Goal: Task Accomplishment & Management: Use online tool/utility

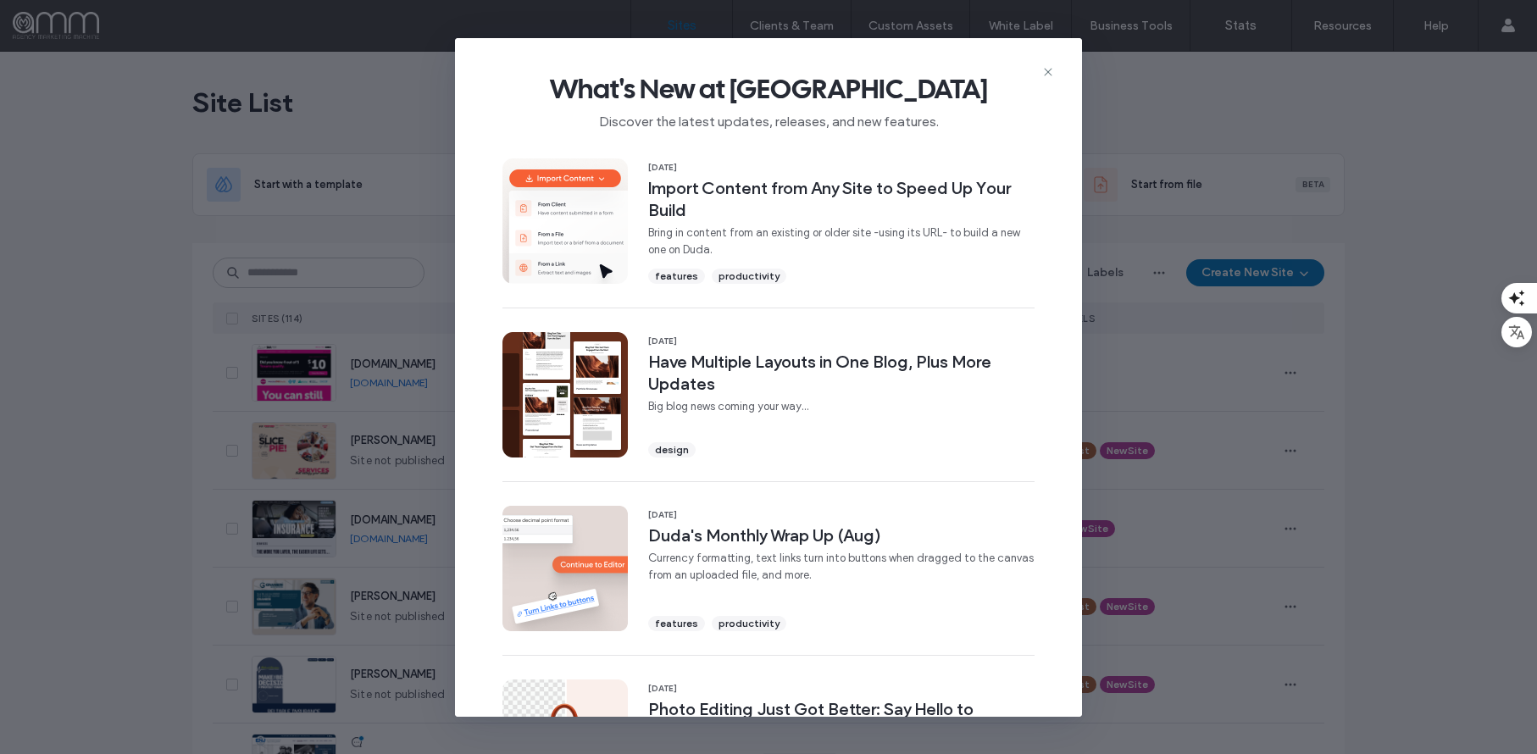
click at [1049, 73] on use at bounding box center [1048, 72] width 8 height 8
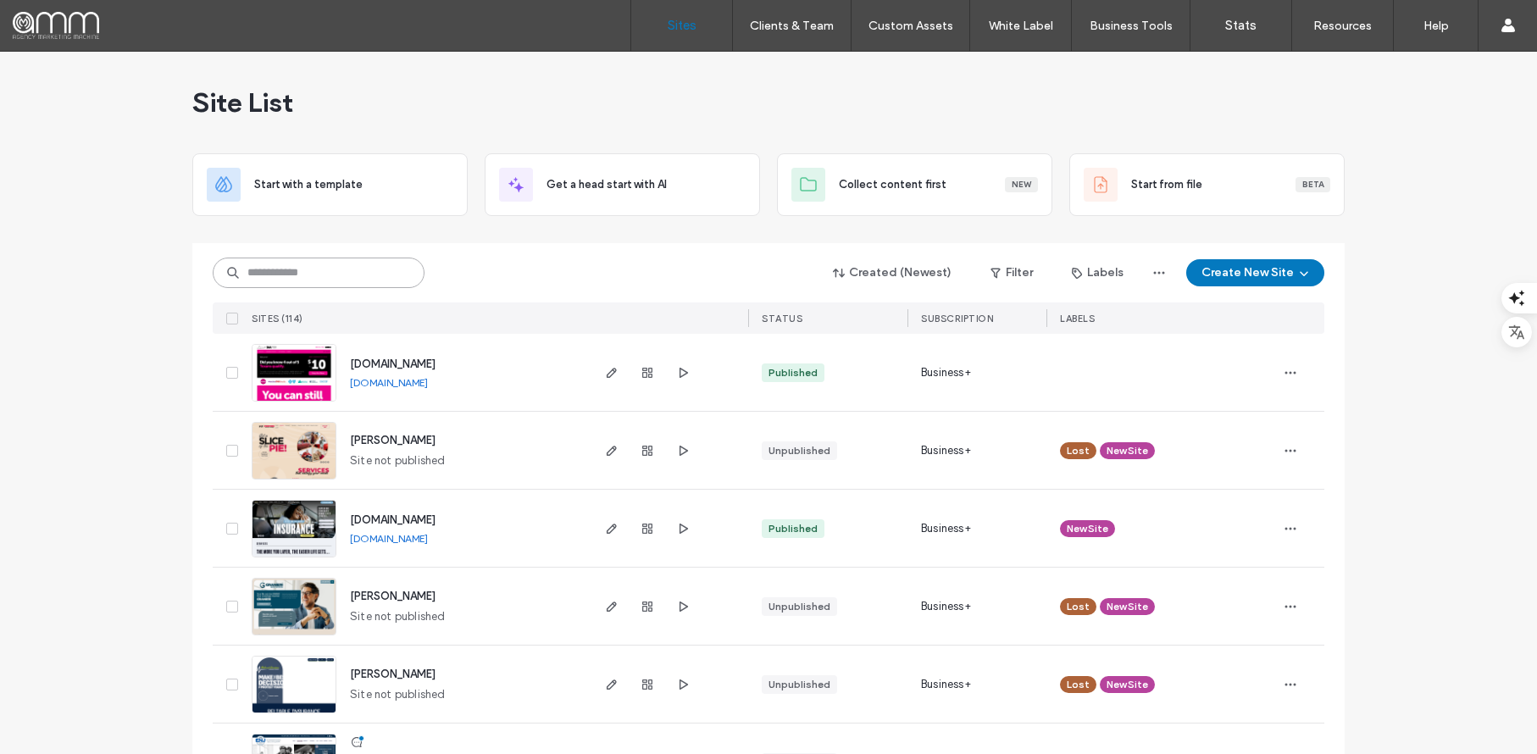
click at [355, 276] on input at bounding box center [319, 273] width 212 height 31
type input "********"
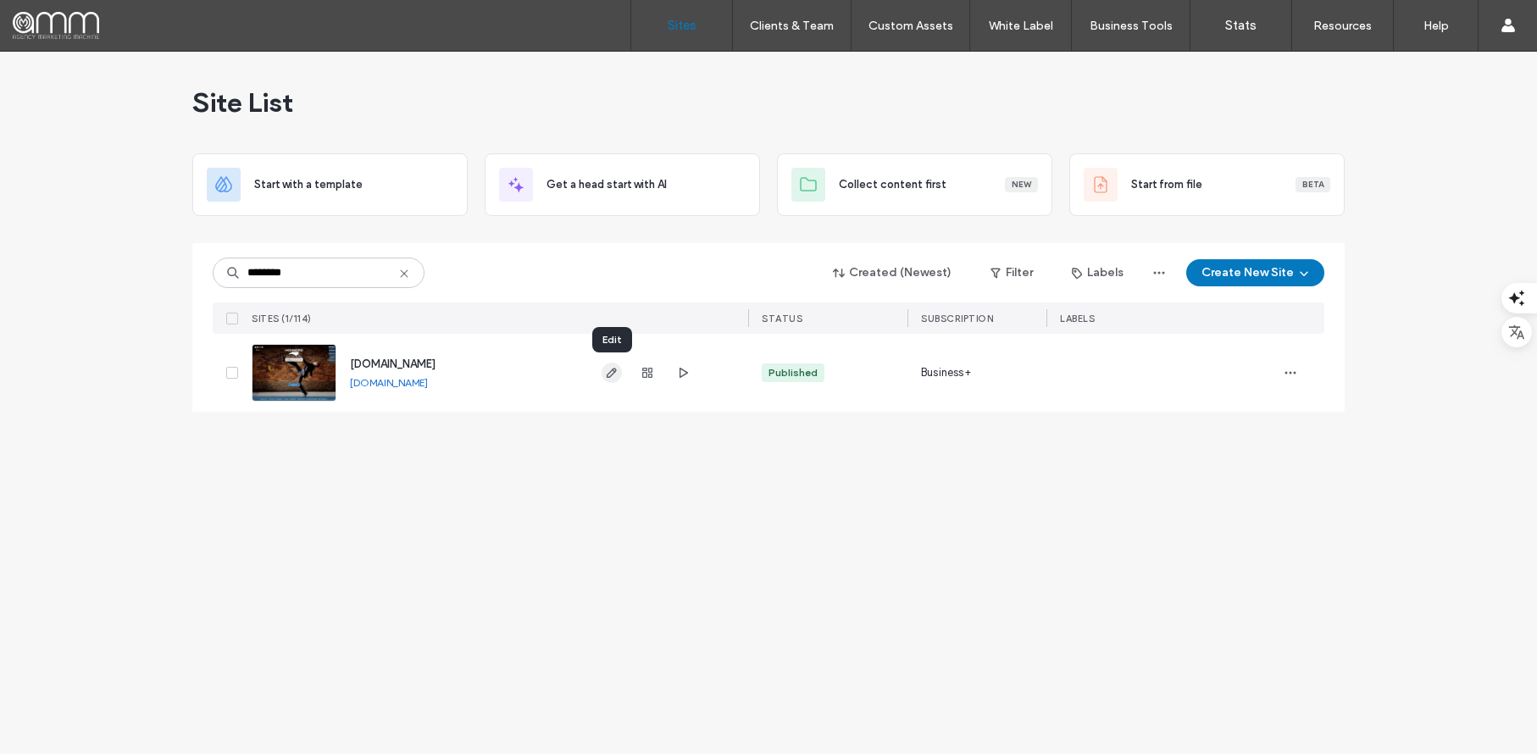
click at [612, 377] on icon "button" at bounding box center [612, 373] width 14 height 14
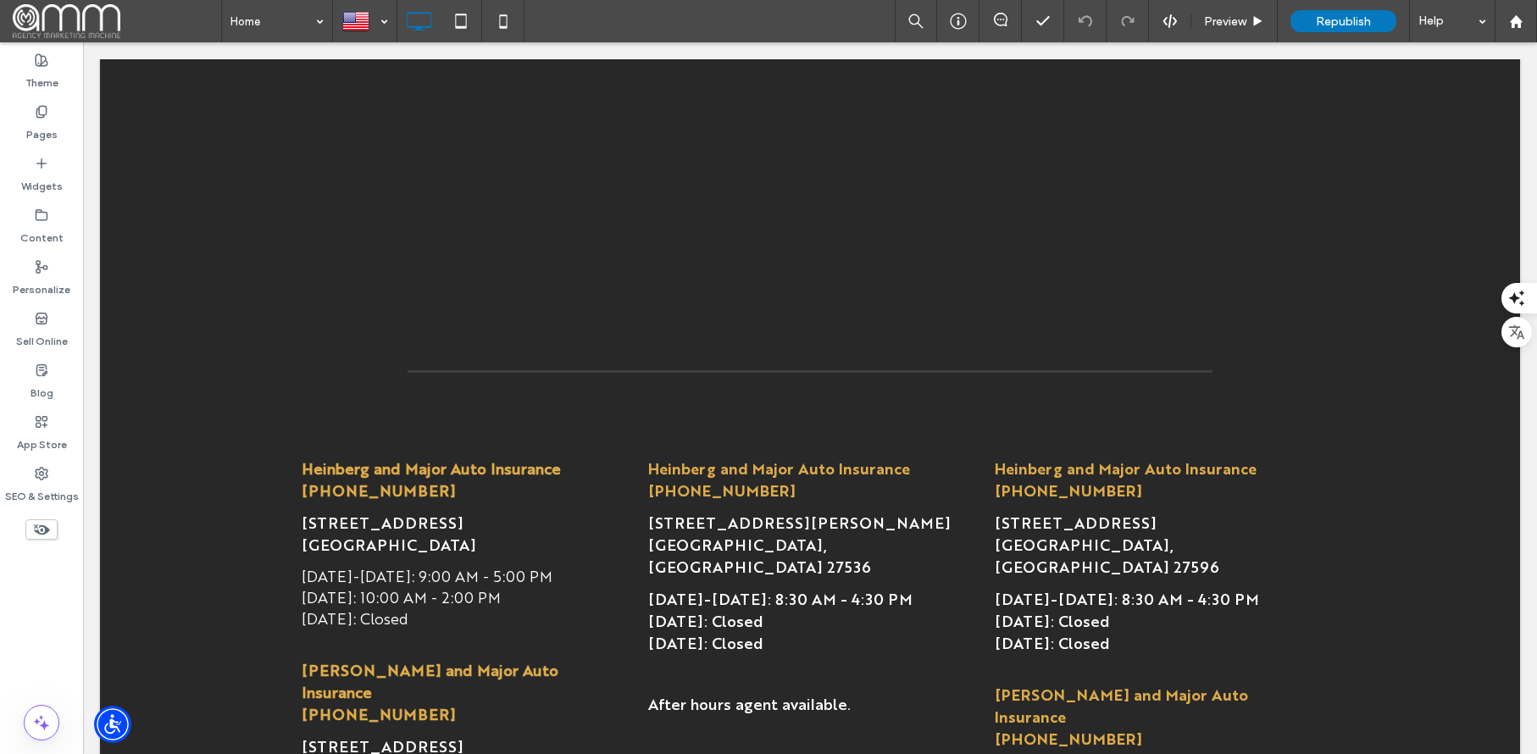
scroll to position [3120, 0]
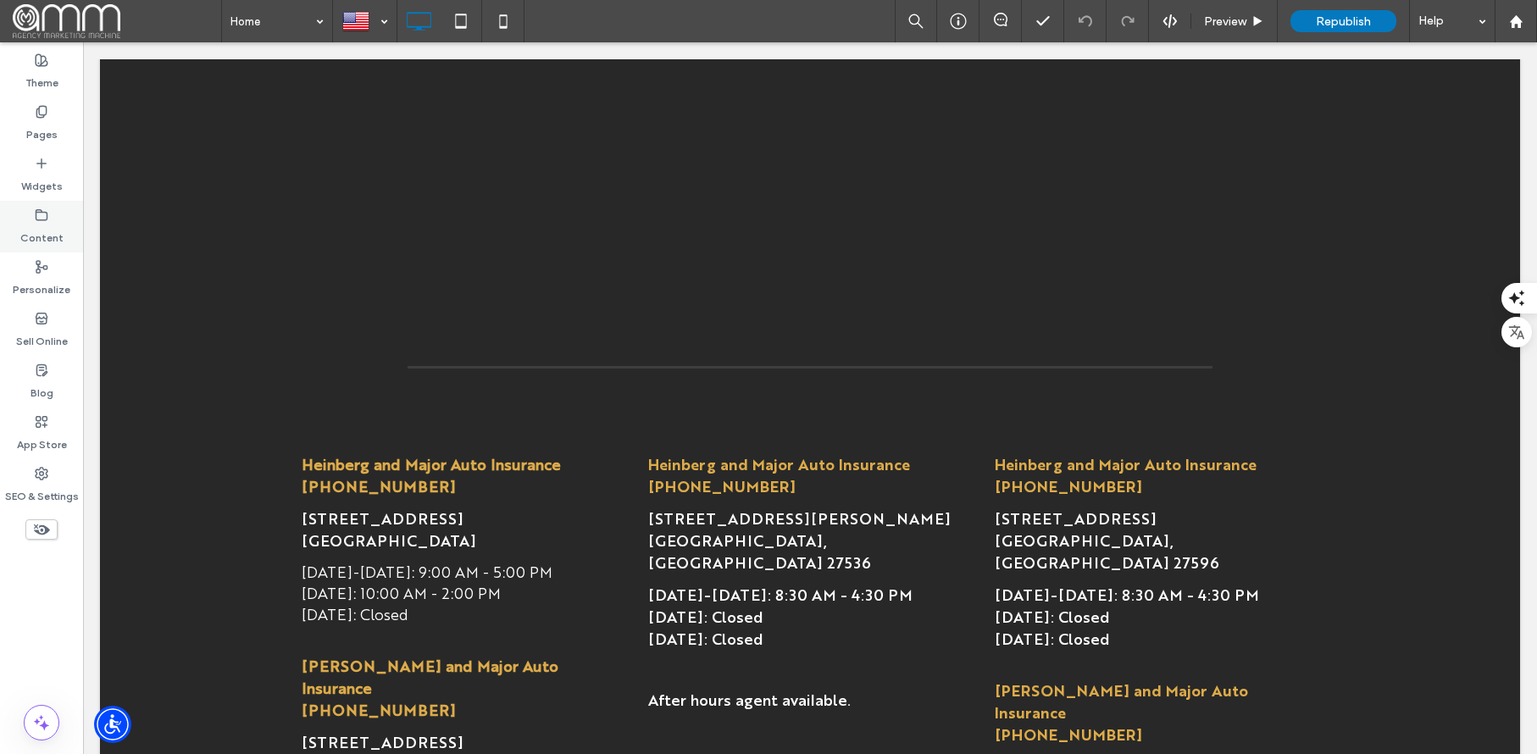
click at [38, 230] on label "Content" at bounding box center [41, 234] width 43 height 24
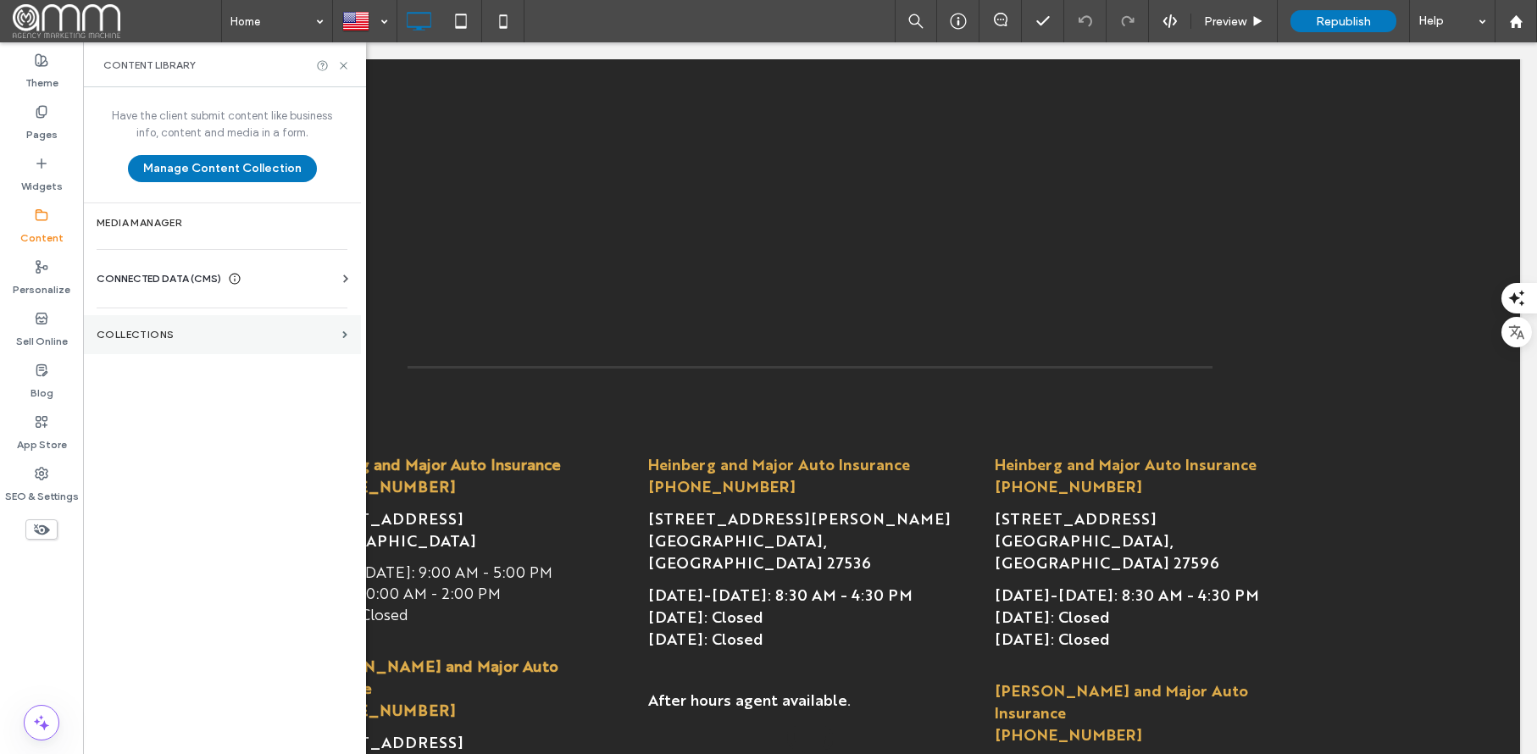
click at [159, 344] on section "Collections" at bounding box center [222, 334] width 278 height 39
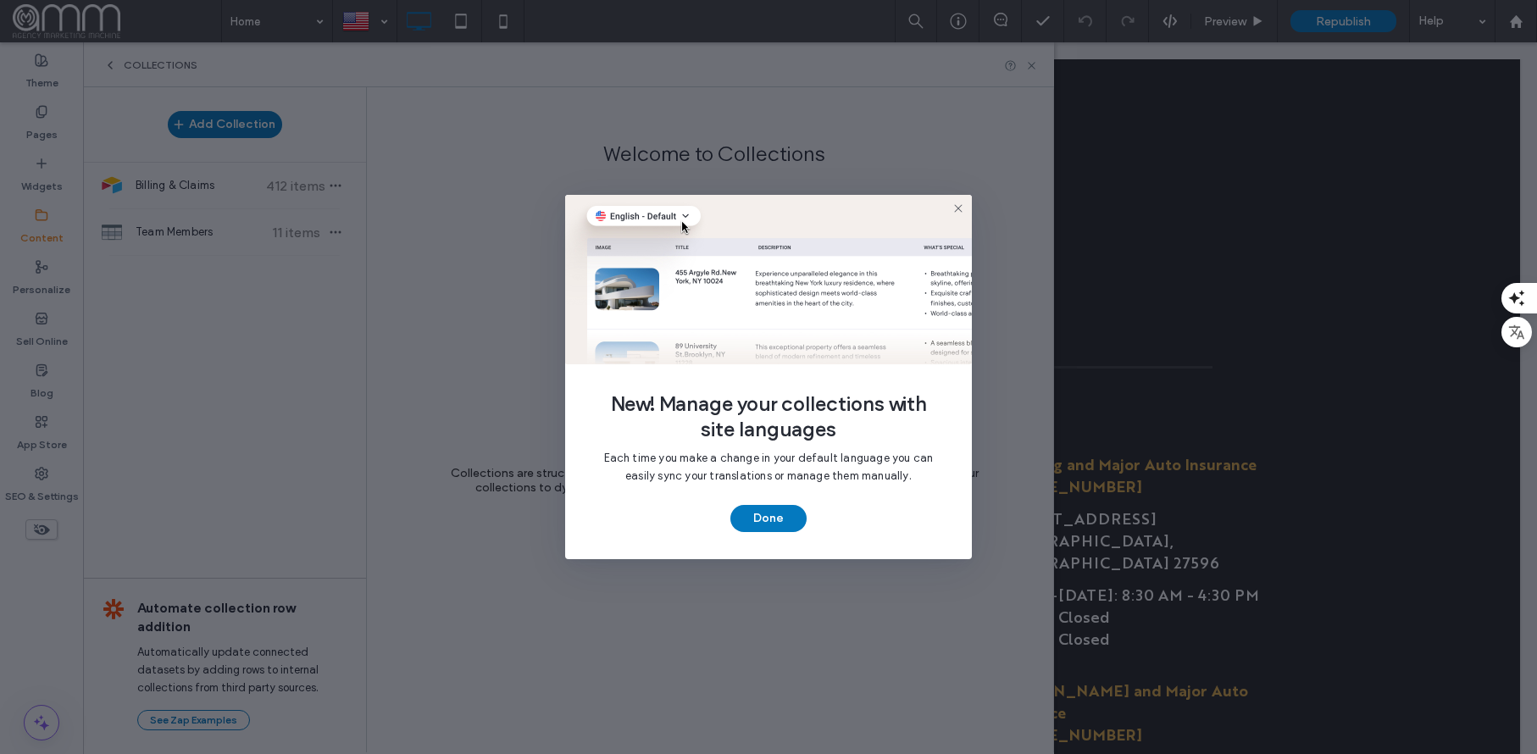
drag, startPoint x: 956, startPoint y: 208, endPoint x: 876, endPoint y: 206, distance: 79.7
click at [955, 208] on icon at bounding box center [959, 209] width 14 height 14
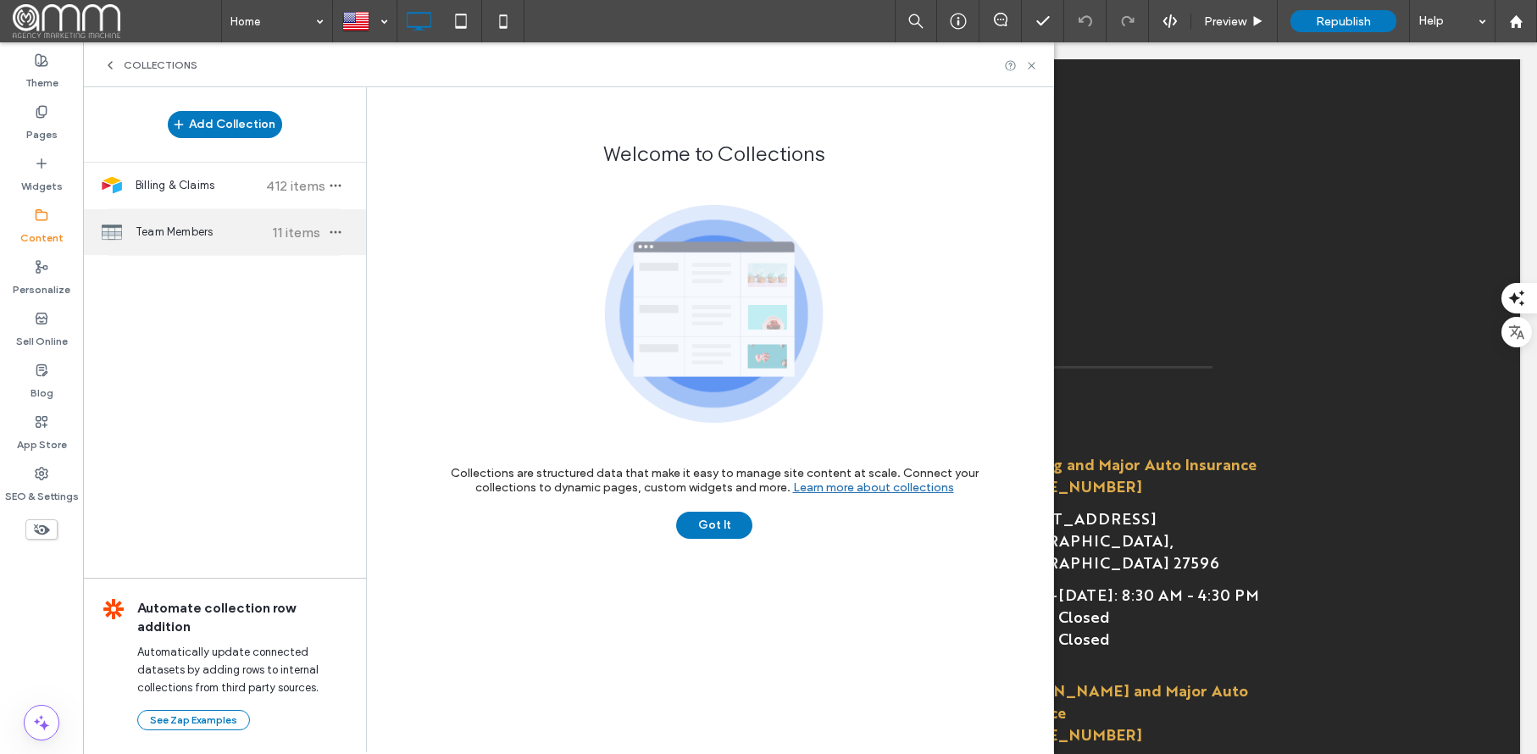
drag, startPoint x: 185, startPoint y: 226, endPoint x: 255, endPoint y: 226, distance: 70.3
click at [186, 227] on span "Team Members" at bounding box center [199, 232] width 126 height 17
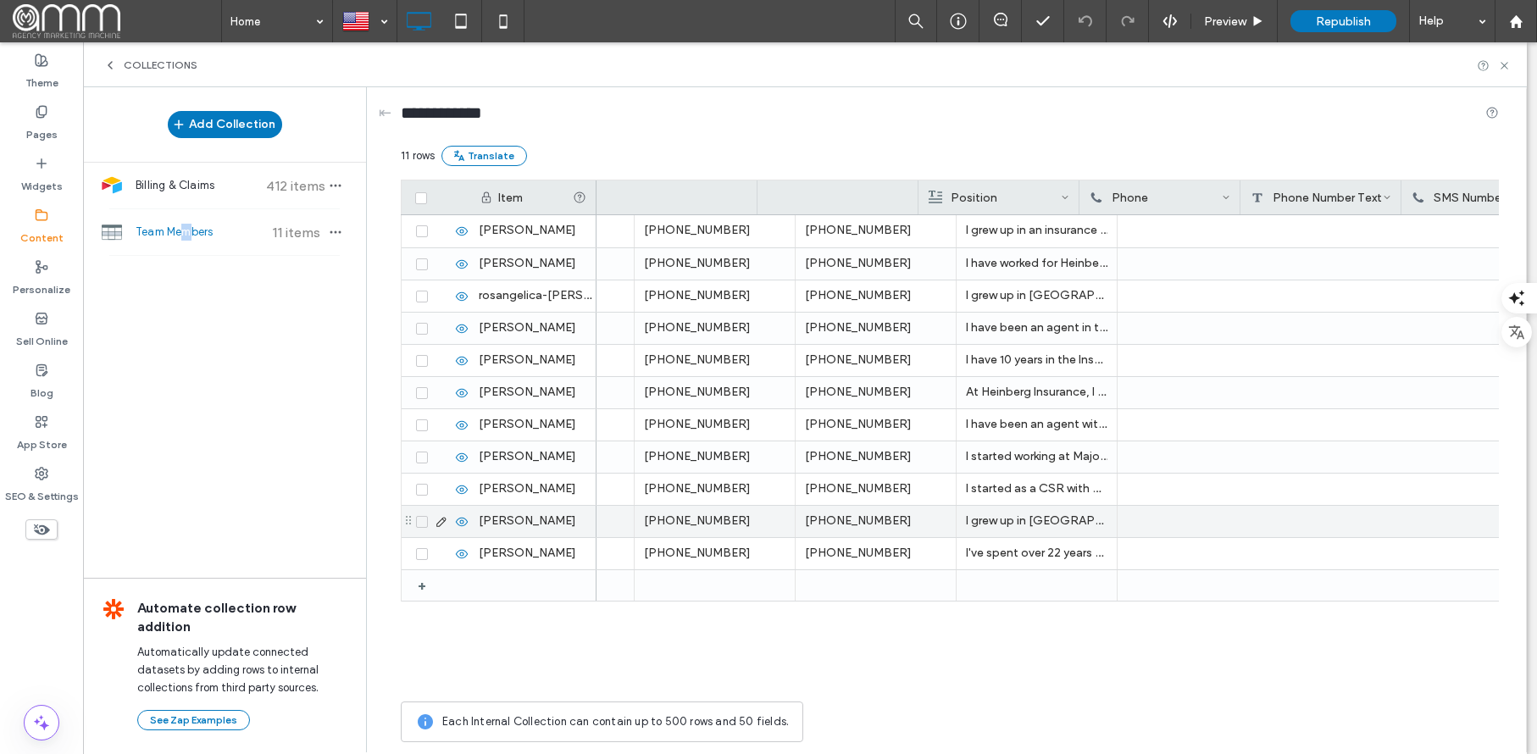
scroll to position [0, 0]
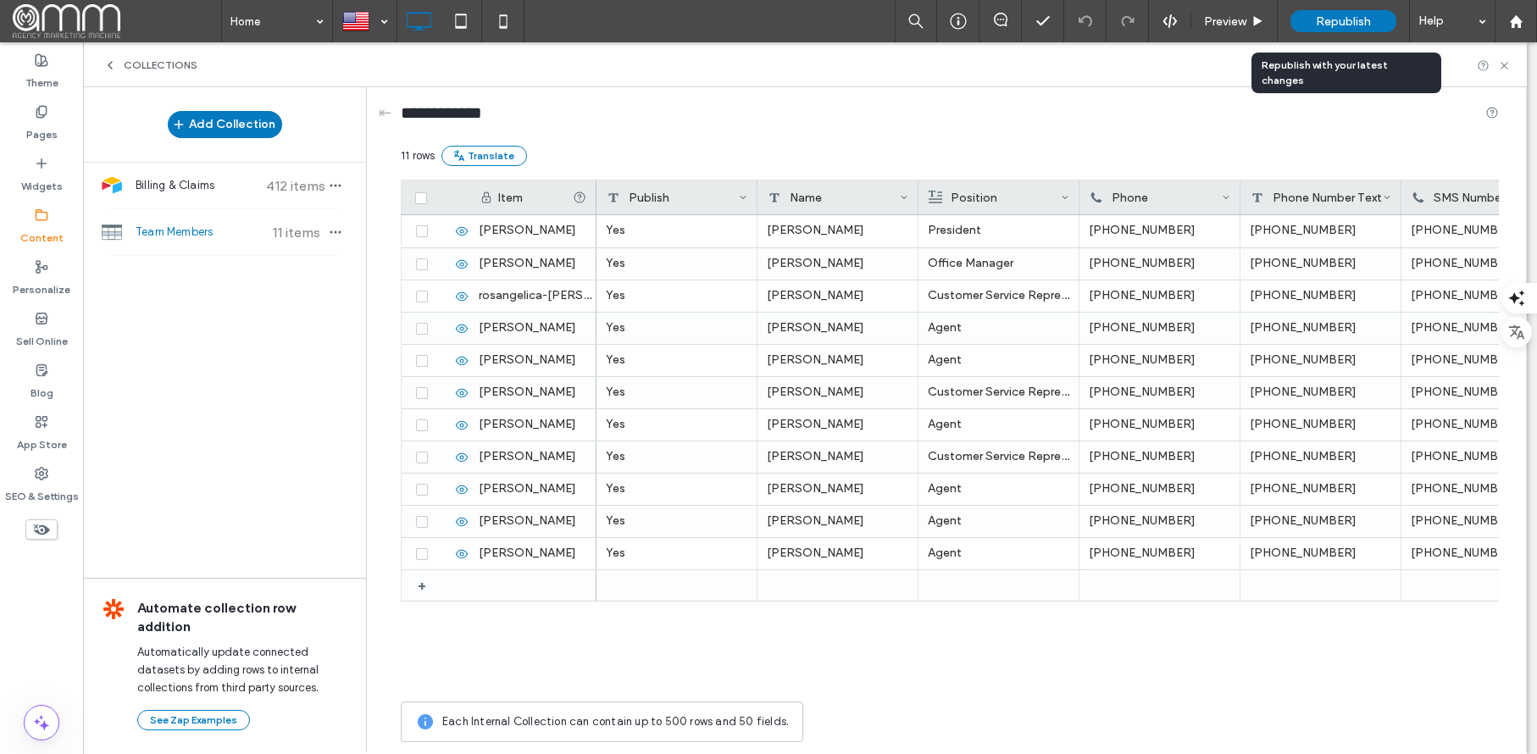
click at [1305, 23] on div "Republish" at bounding box center [1344, 21] width 106 height 22
